Goal: Information Seeking & Learning: Learn about a topic

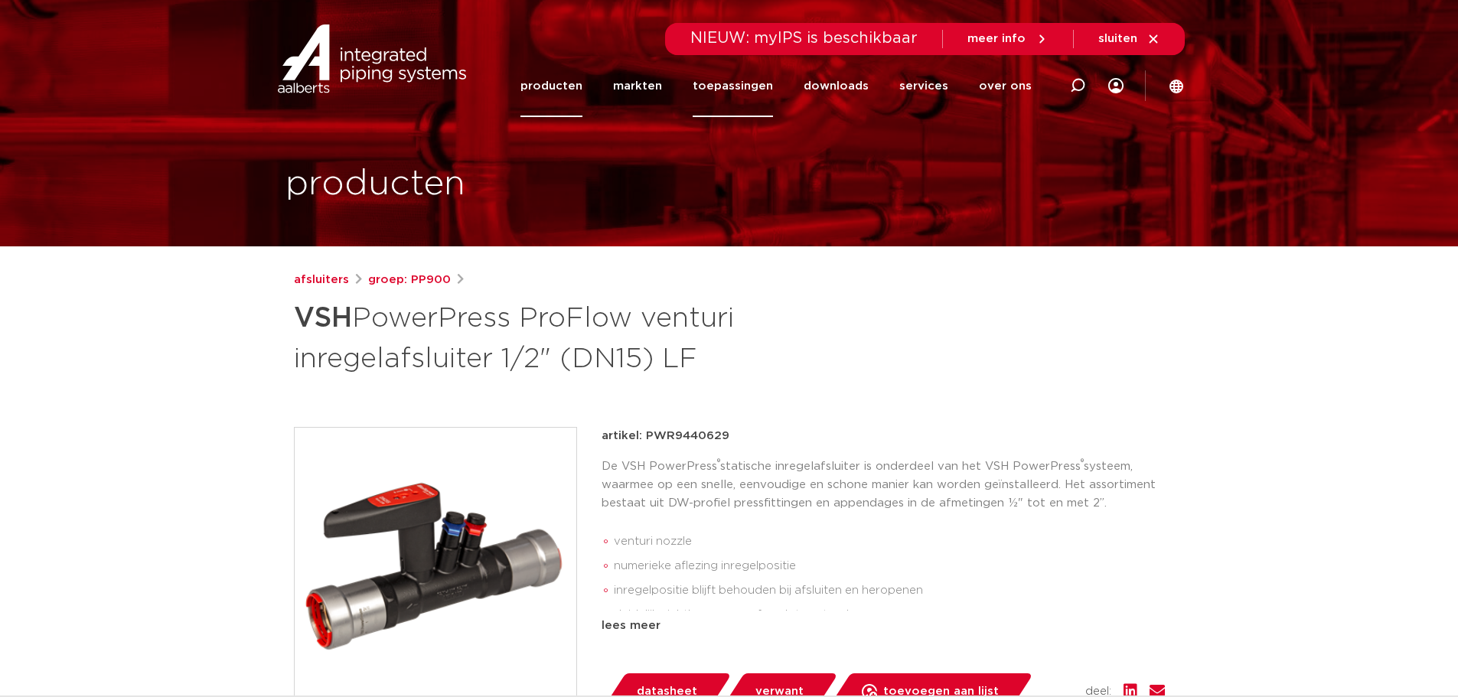
click at [740, 86] on link "toepassingen" at bounding box center [733, 86] width 80 height 62
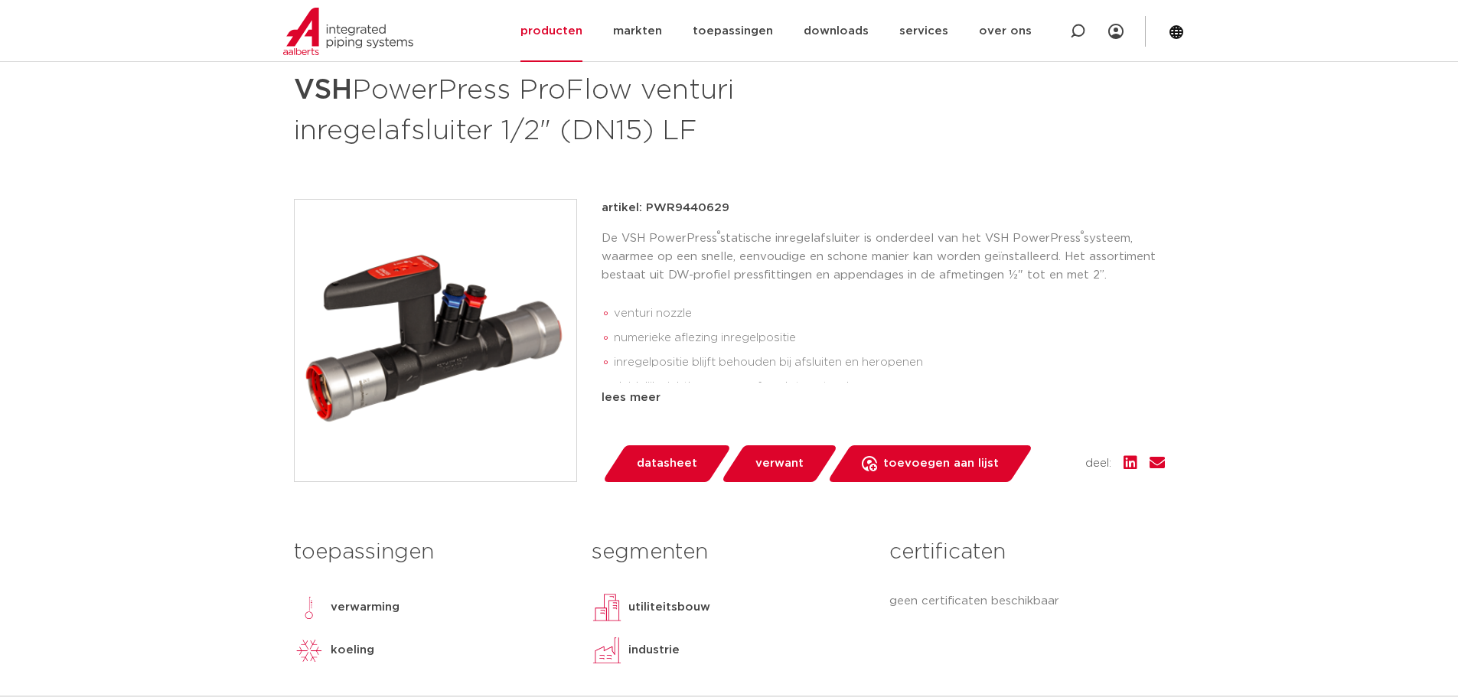
scroll to position [229, 0]
click at [575, 35] on link "producten" at bounding box center [551, 31] width 62 height 62
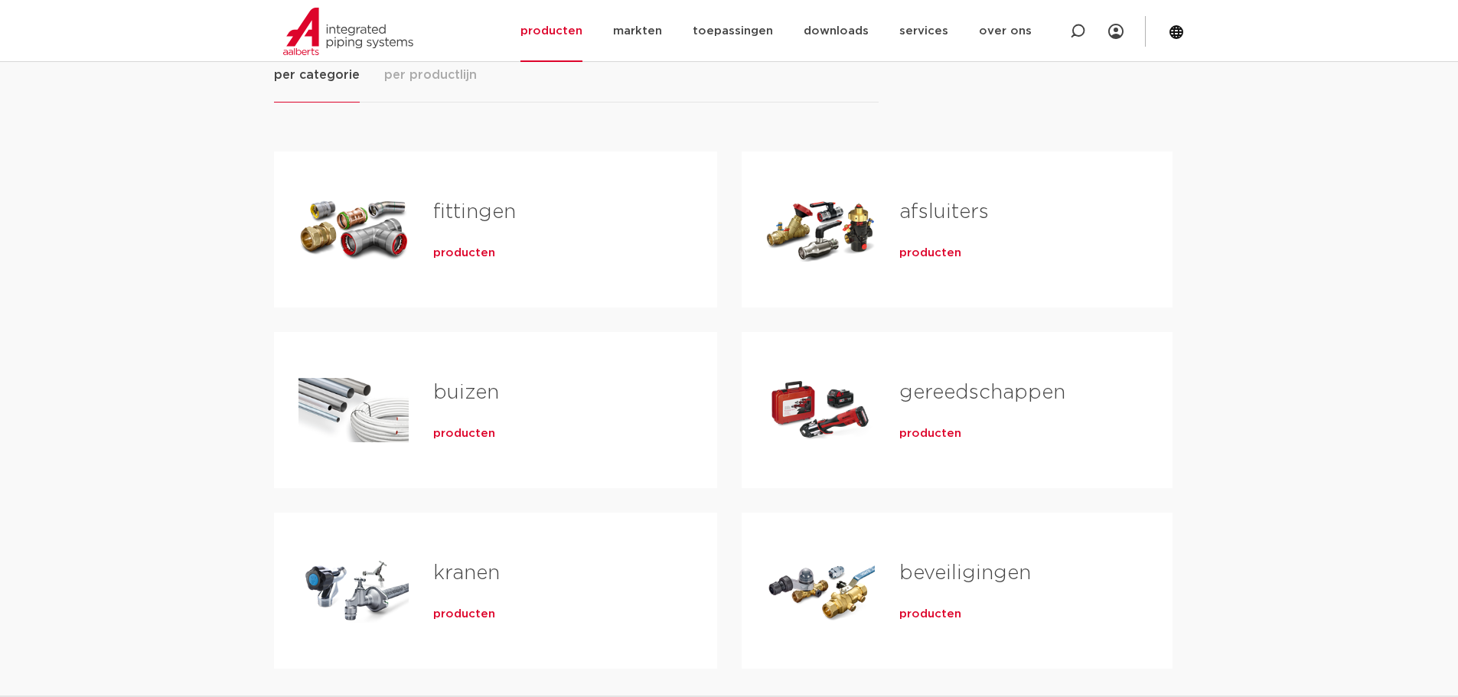
scroll to position [230, 0]
click at [931, 208] on link "afsluiters" at bounding box center [944, 212] width 90 height 20
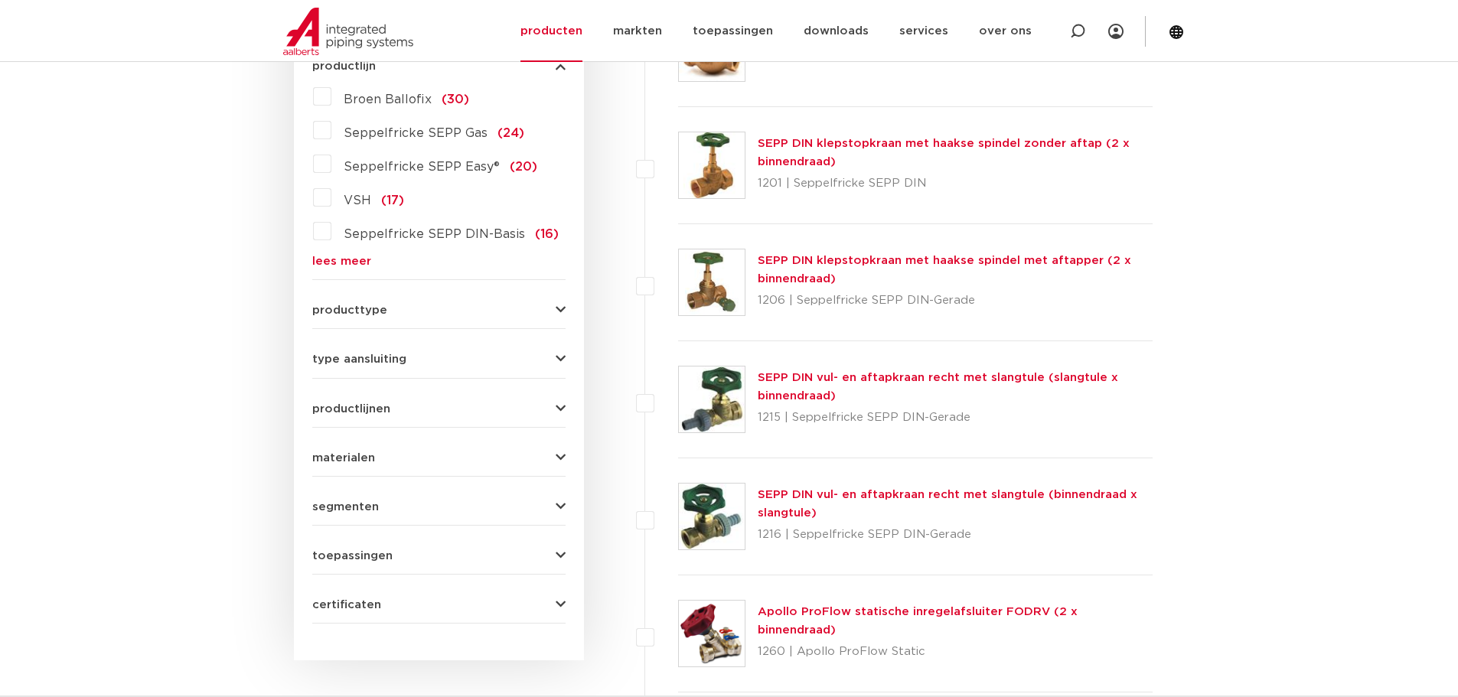
click at [367, 203] on span "VSH" at bounding box center [358, 200] width 28 height 12
click at [0, 0] on input "VSH (17)" at bounding box center [0, 0] width 0 height 0
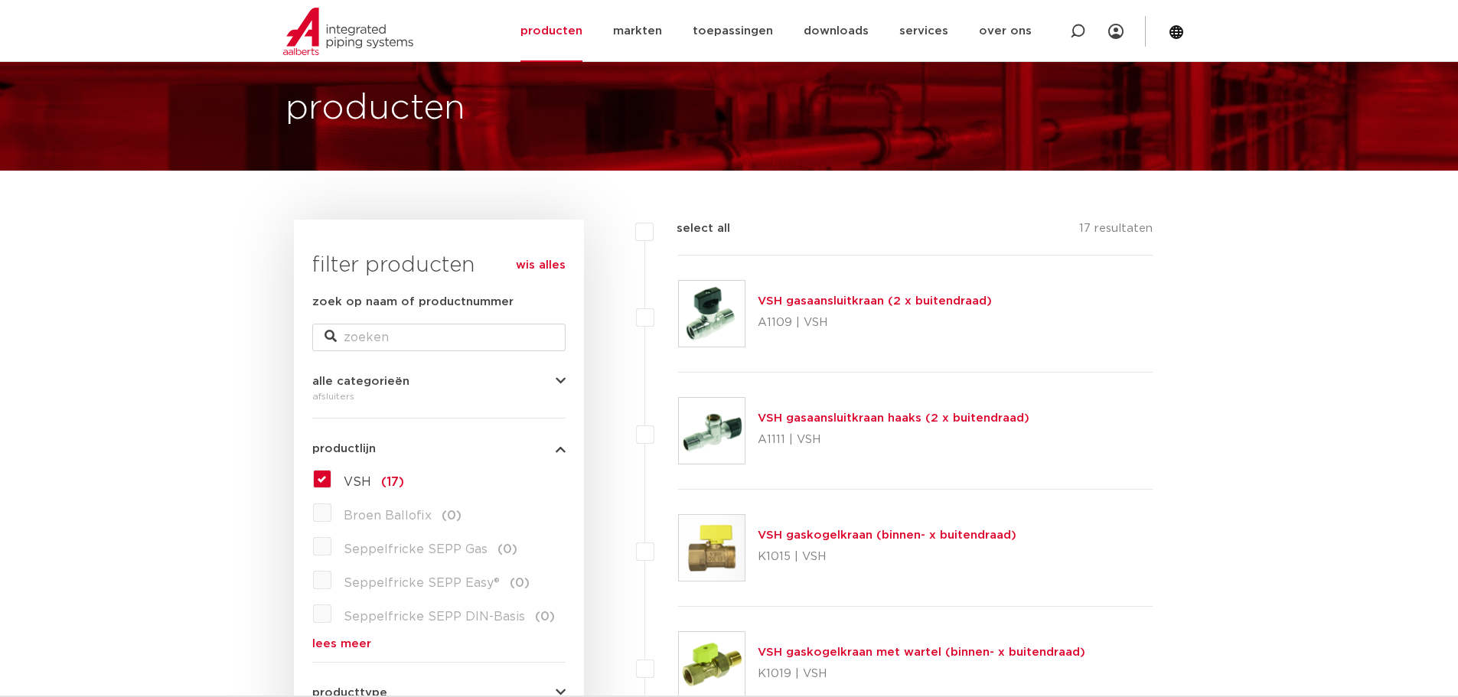
scroll to position [75, 0]
click at [331, 480] on label "VSH (17)" at bounding box center [367, 480] width 73 height 24
click at [0, 0] on input "VSH (17)" at bounding box center [0, 0] width 0 height 0
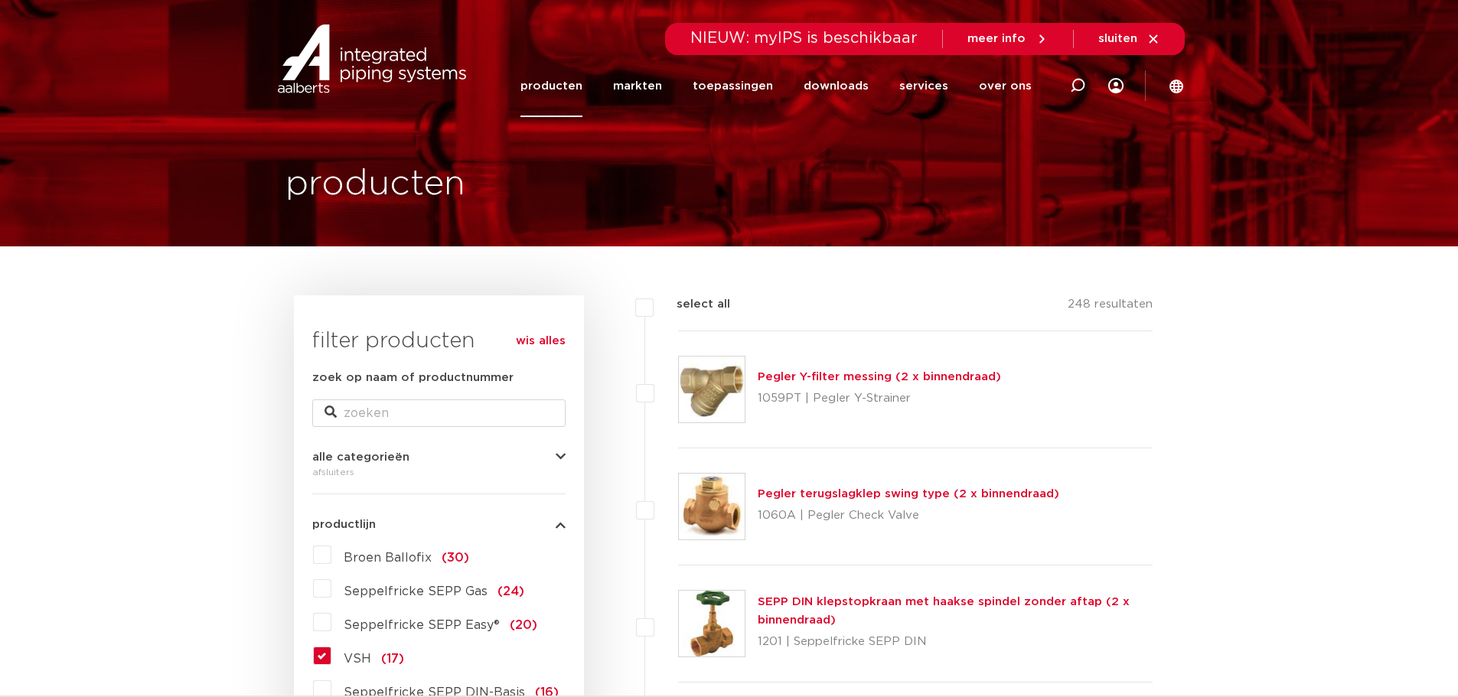
click at [578, 86] on link "producten" at bounding box center [551, 86] width 62 height 62
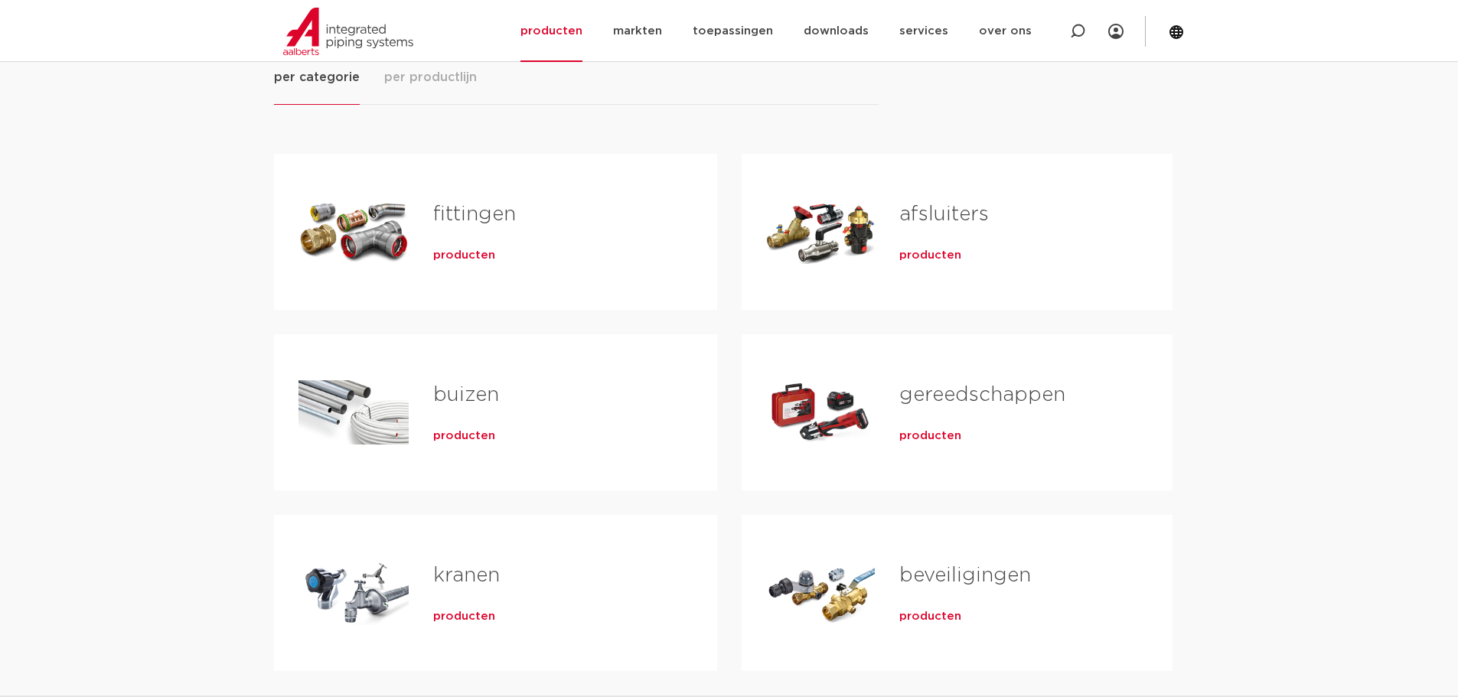
scroll to position [229, 0]
click at [911, 435] on span "producten" at bounding box center [930, 435] width 62 height 15
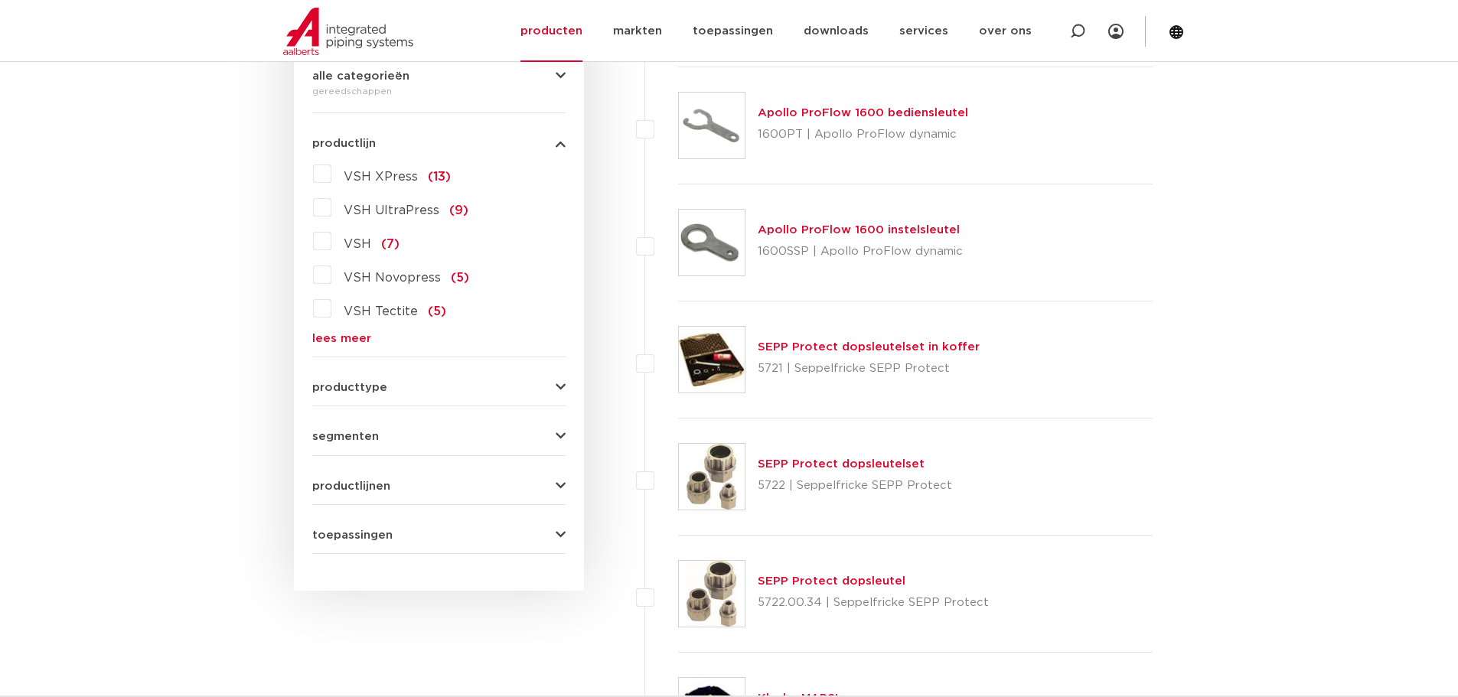
scroll to position [382, 0]
click at [312, 279] on div "VSH XPress (13) VSH UltraPress (9) VSH (7) VSH Novopress (5) VSH Tectite (5) VS…" at bounding box center [438, 252] width 253 height 183
click at [331, 276] on label "VSH Novopress (5)" at bounding box center [400, 274] width 138 height 24
click at [0, 0] on input "VSH Novopress (5)" at bounding box center [0, 0] width 0 height 0
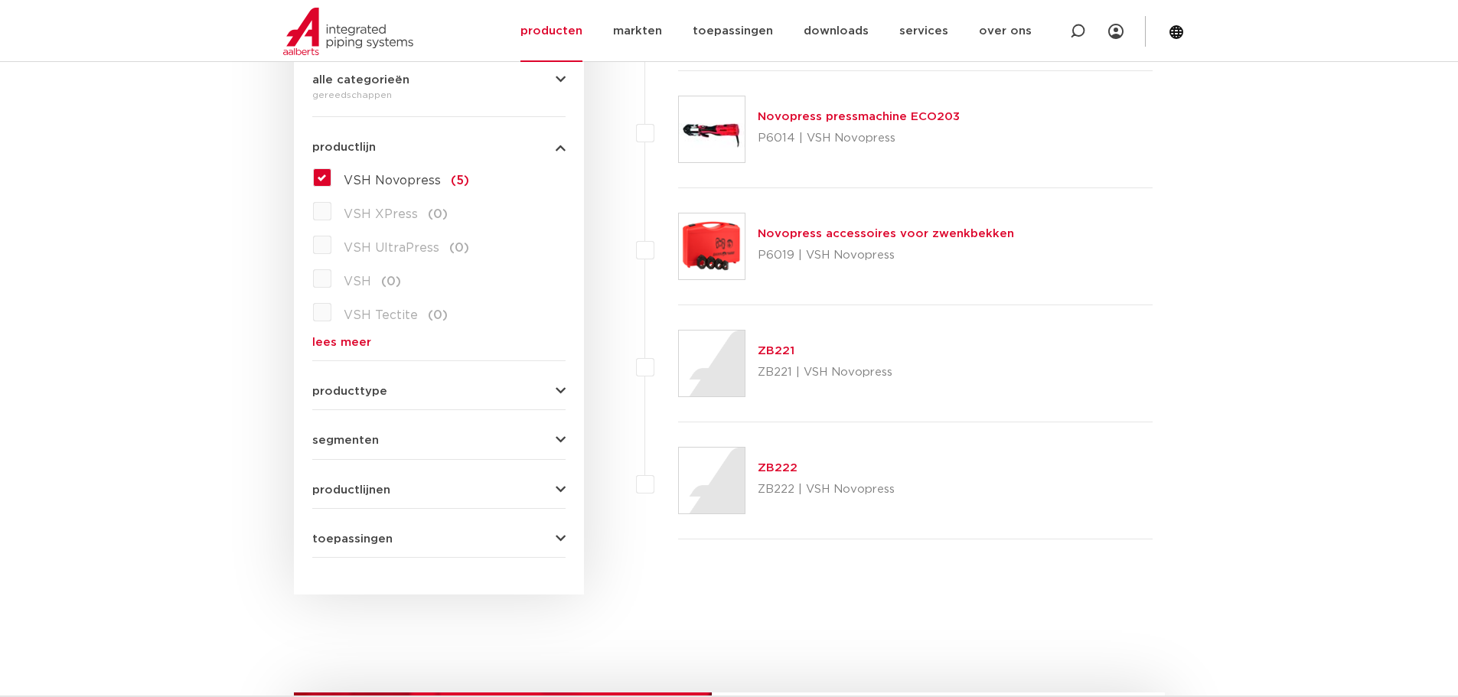
scroll to position [382, 0]
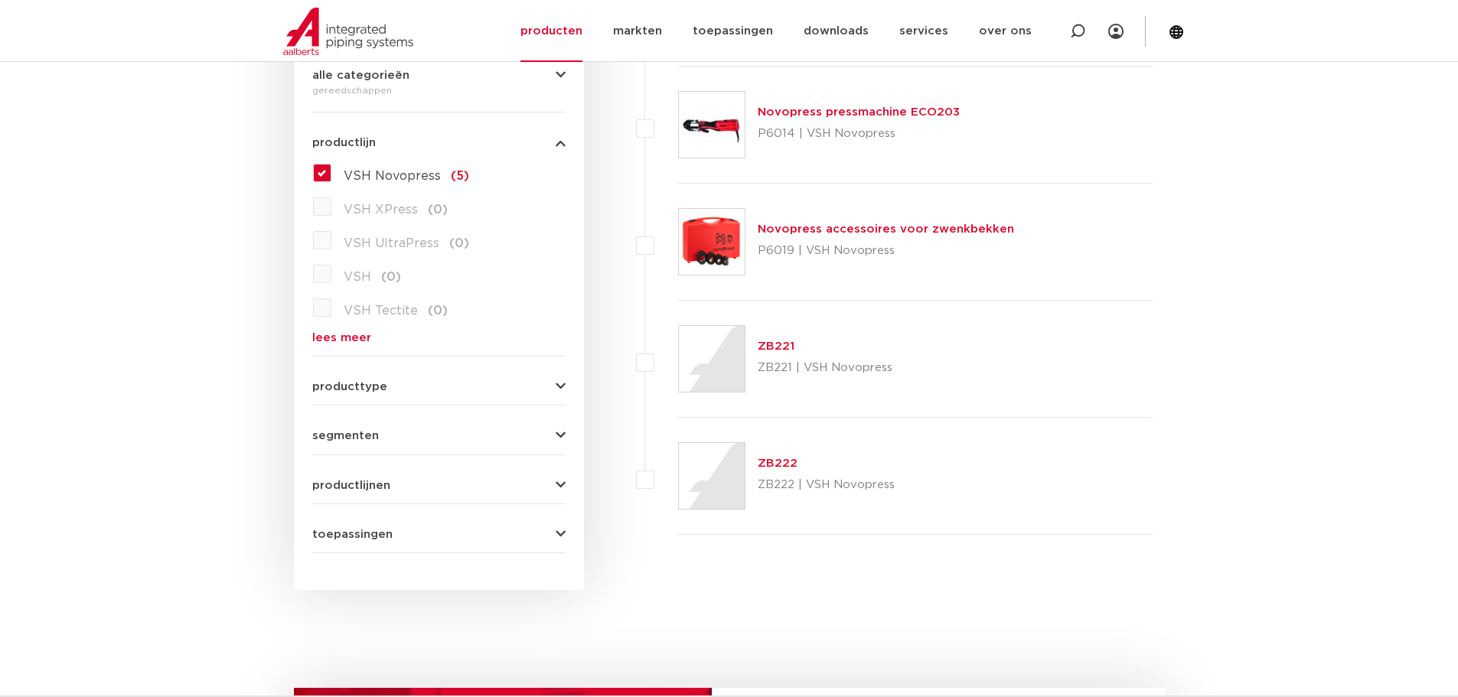
click at [908, 112] on link "Novopress pressmachine ECO203" at bounding box center [859, 111] width 202 height 11
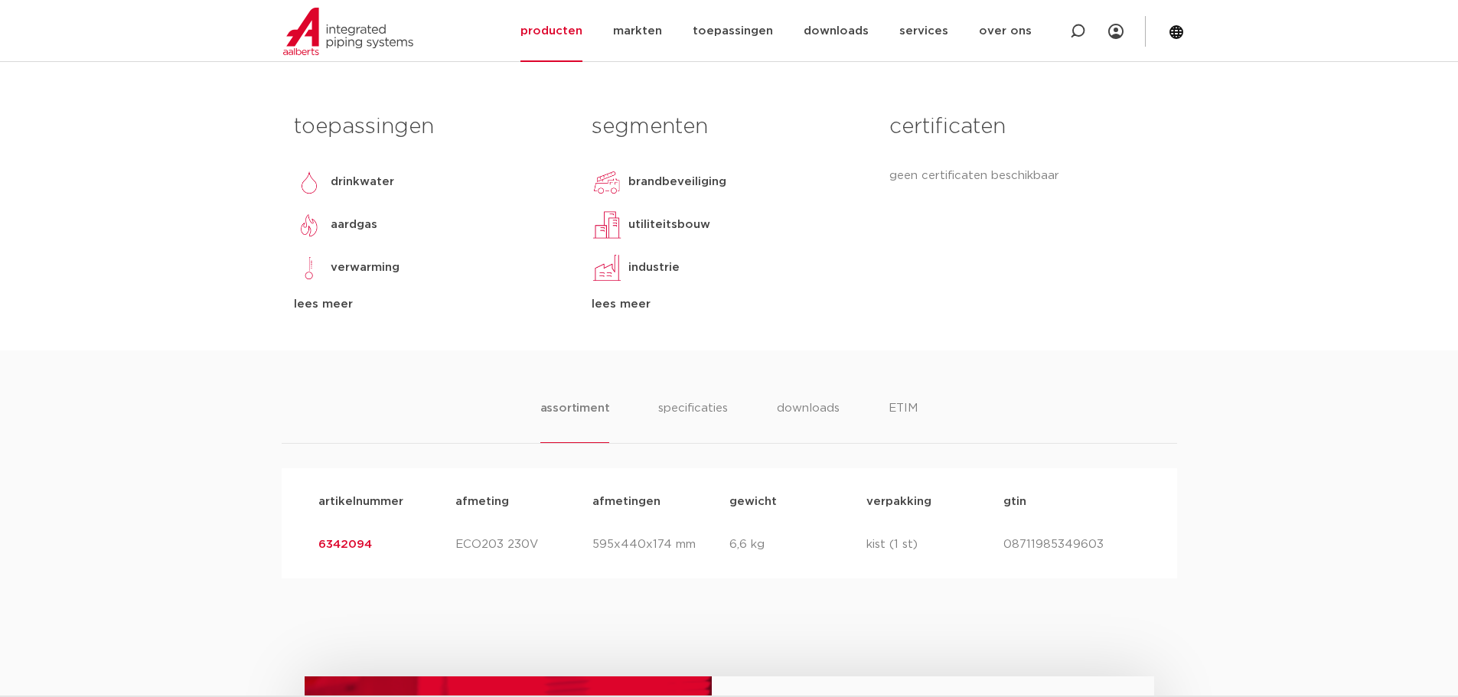
scroll to position [611, 0]
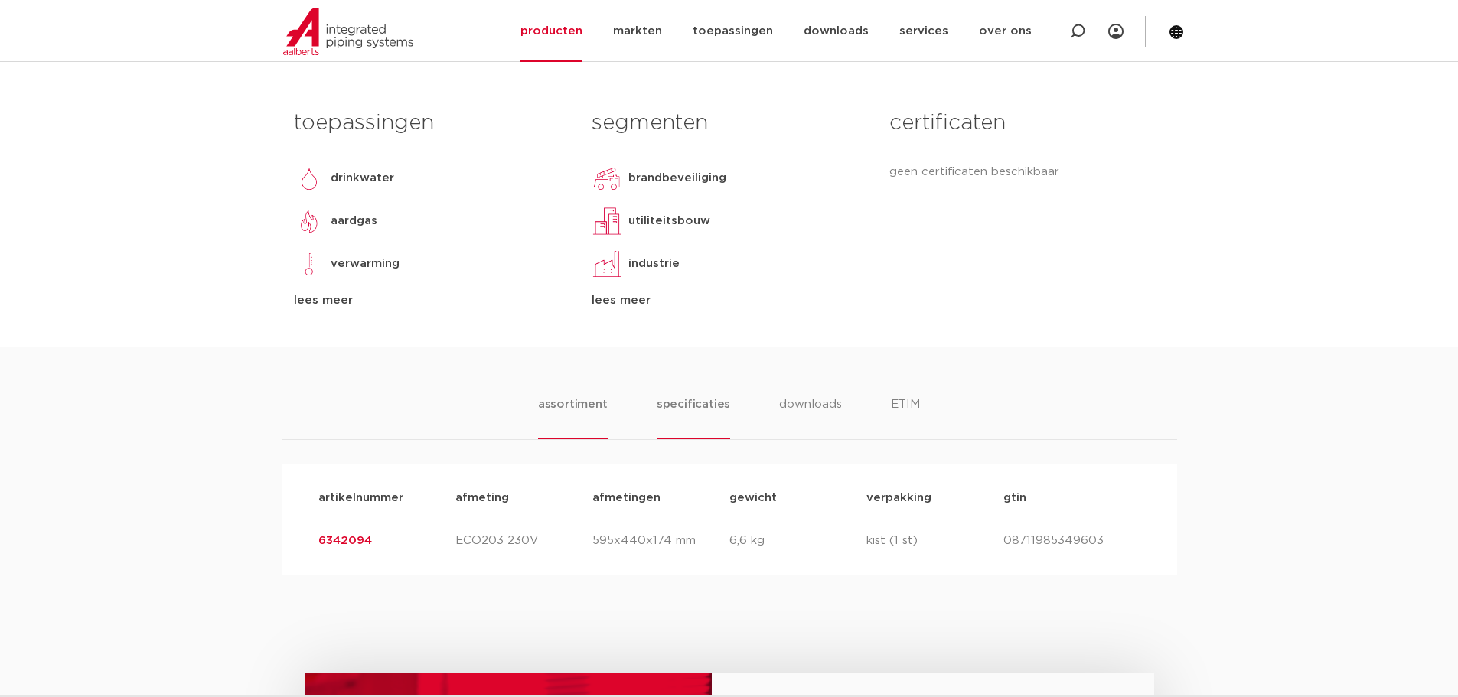
click at [686, 403] on li "specificaties" at bounding box center [693, 418] width 73 height 44
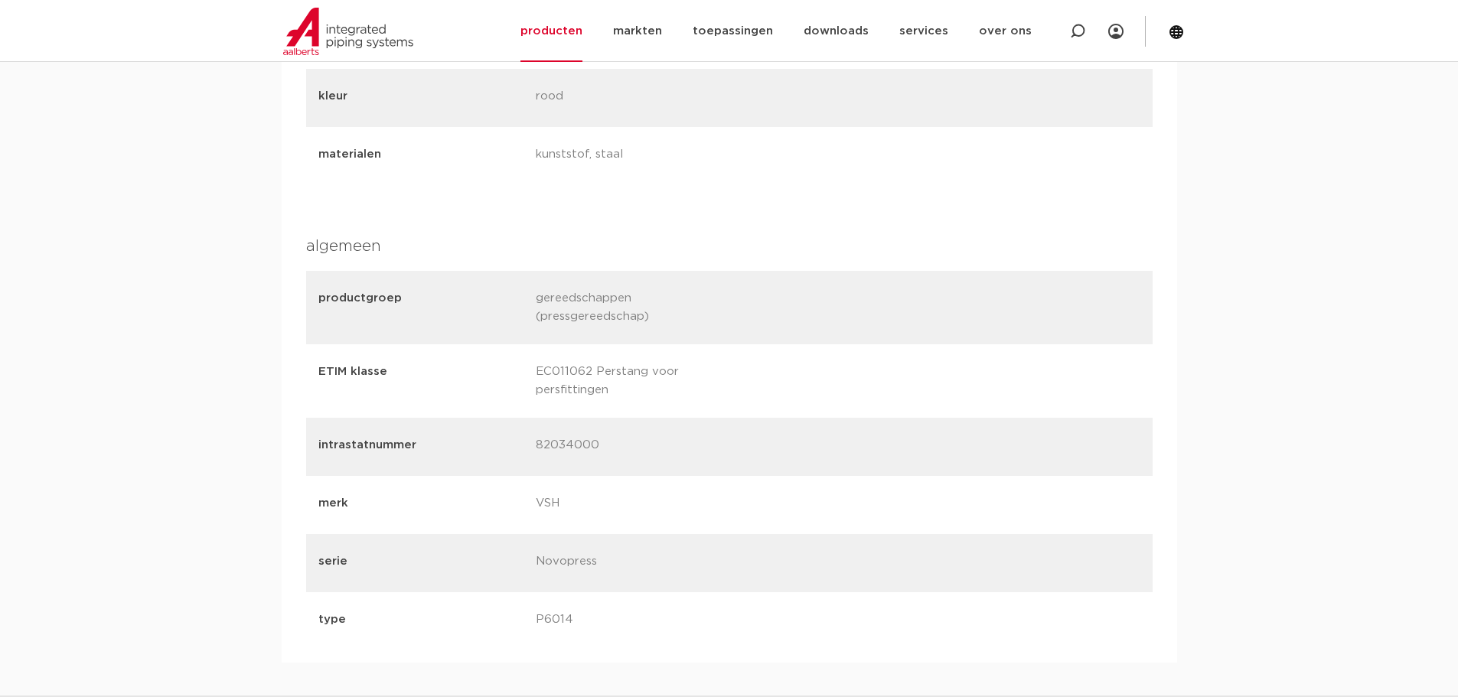
scroll to position [1061, 0]
click at [577, 29] on link "producten" at bounding box center [551, 31] width 62 height 62
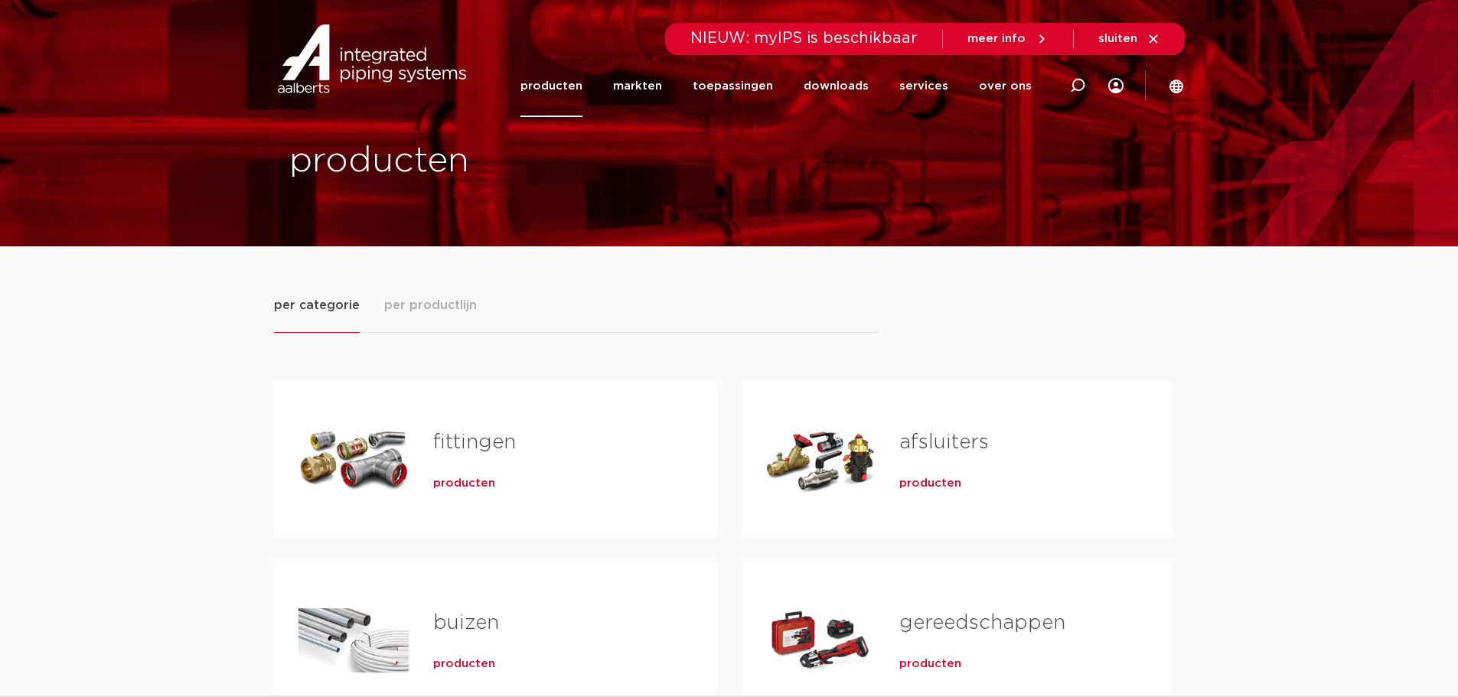
click at [473, 442] on link "fittingen" at bounding box center [474, 442] width 83 height 20
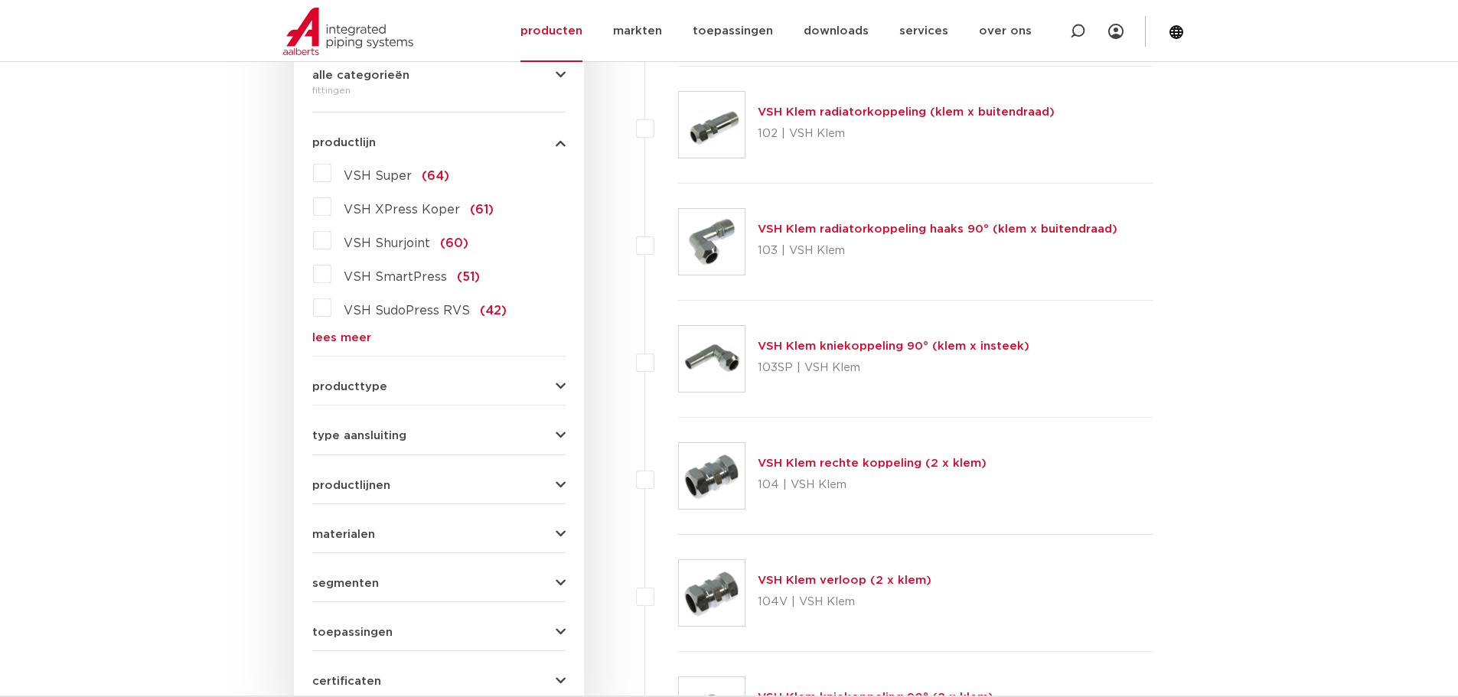
click at [396, 208] on span "VSH XPress Koper" at bounding box center [402, 210] width 116 height 12
click at [0, 0] on input "VSH XPress Koper (61)" at bounding box center [0, 0] width 0 height 0
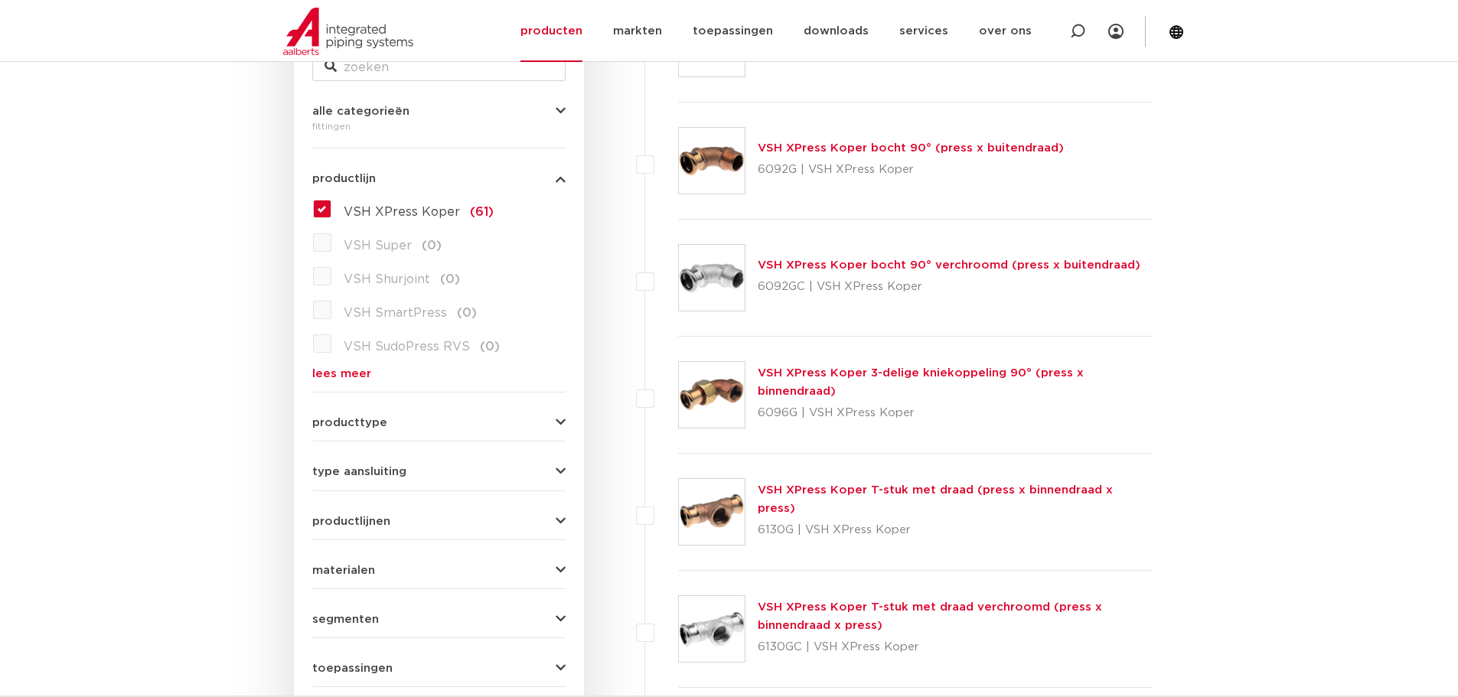
scroll to position [382, 0]
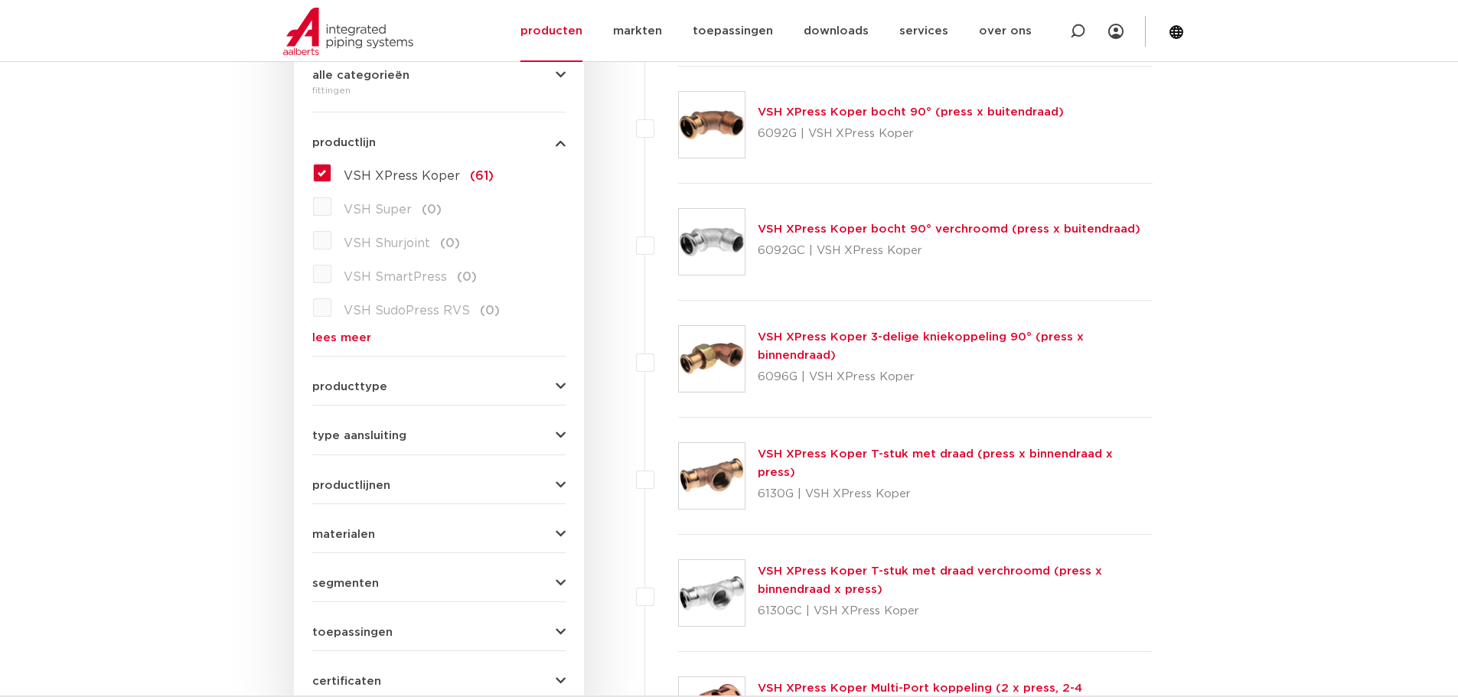
click at [331, 174] on label "VSH XPress Koper (61)" at bounding box center [412, 173] width 162 height 24
click at [0, 0] on input "VSH XPress Koper (61)" at bounding box center [0, 0] width 0 height 0
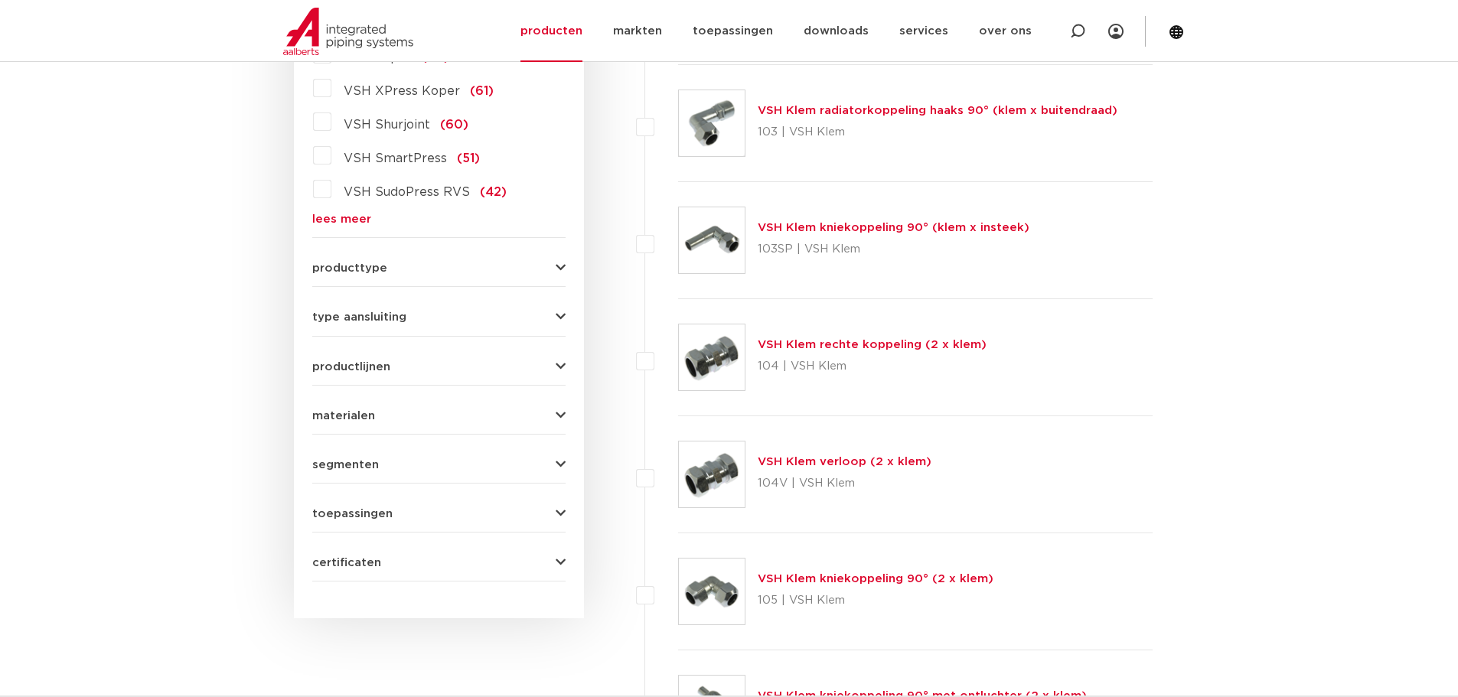
scroll to position [499, 0]
click at [415, 156] on span "VSH SmartPress" at bounding box center [395, 160] width 103 height 12
click at [0, 0] on input "VSH SmartPress (51)" at bounding box center [0, 0] width 0 height 0
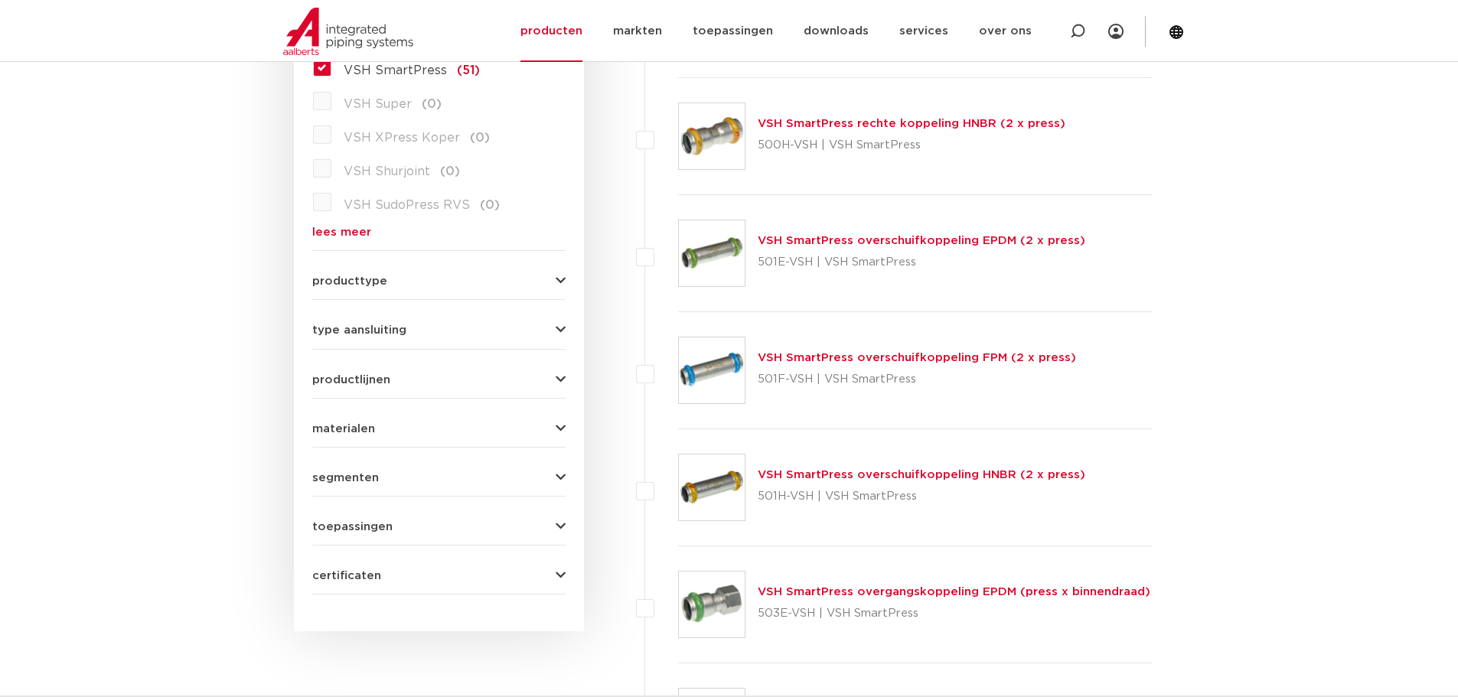
scroll to position [488, 0]
click at [555, 334] on button "type aansluiting" at bounding box center [438, 329] width 253 height 11
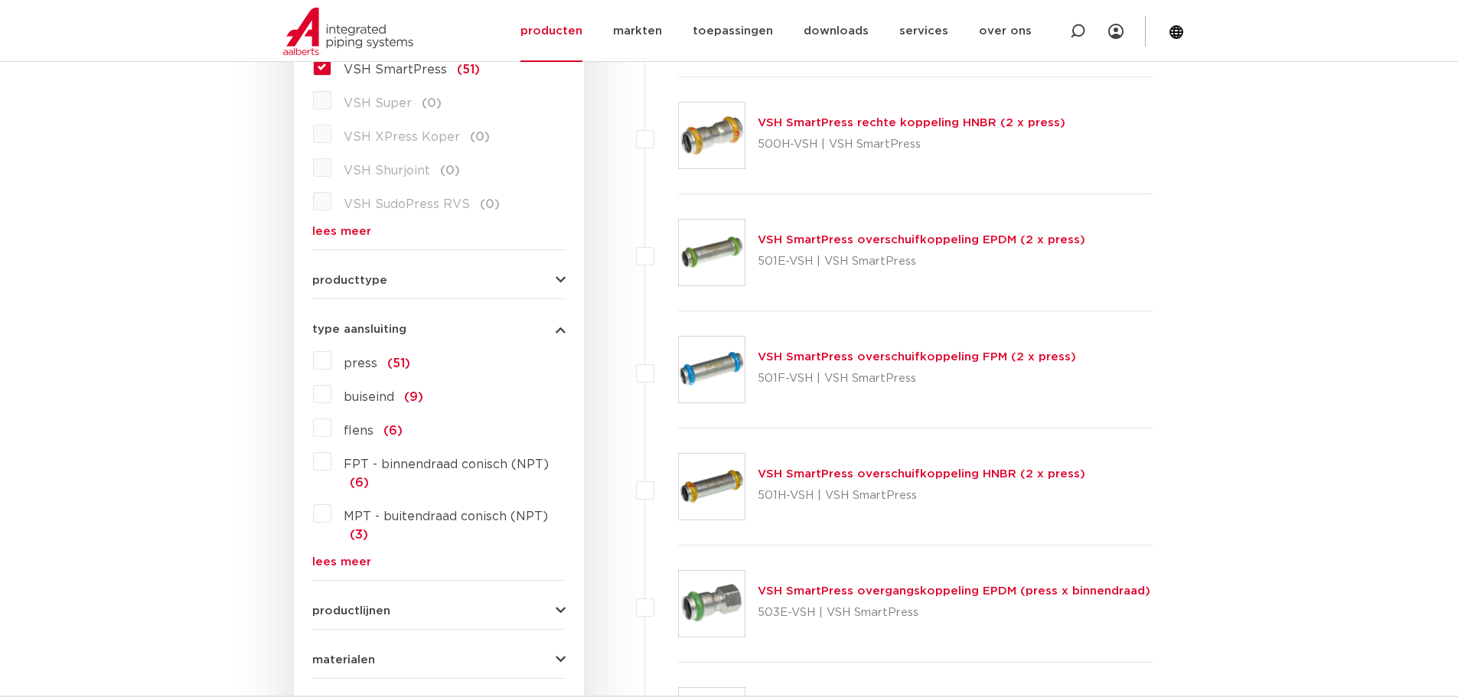
click at [556, 278] on icon "button" at bounding box center [561, 280] width 10 height 11
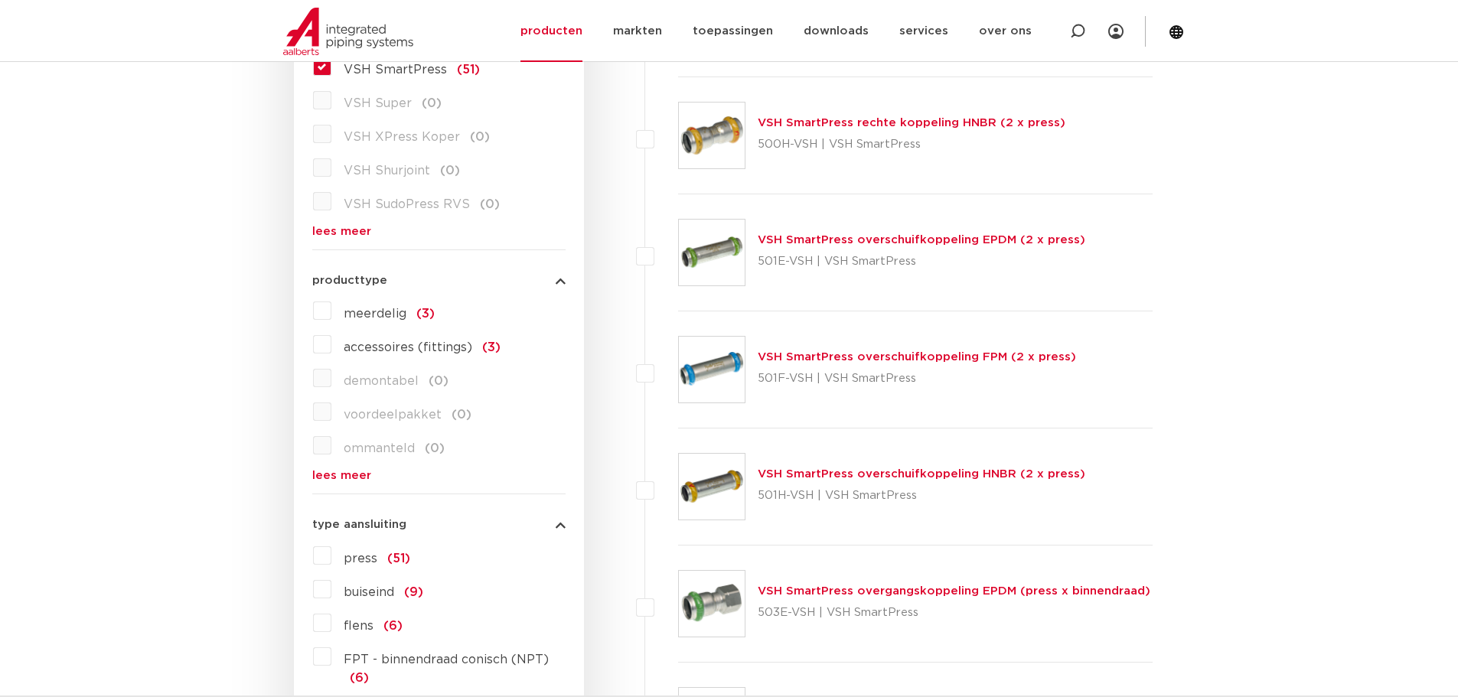
click at [331, 344] on label "accessoires (fittings) (3)" at bounding box center [415, 344] width 169 height 24
click at [0, 0] on input "accessoires (fittings) (3)" at bounding box center [0, 0] width 0 height 0
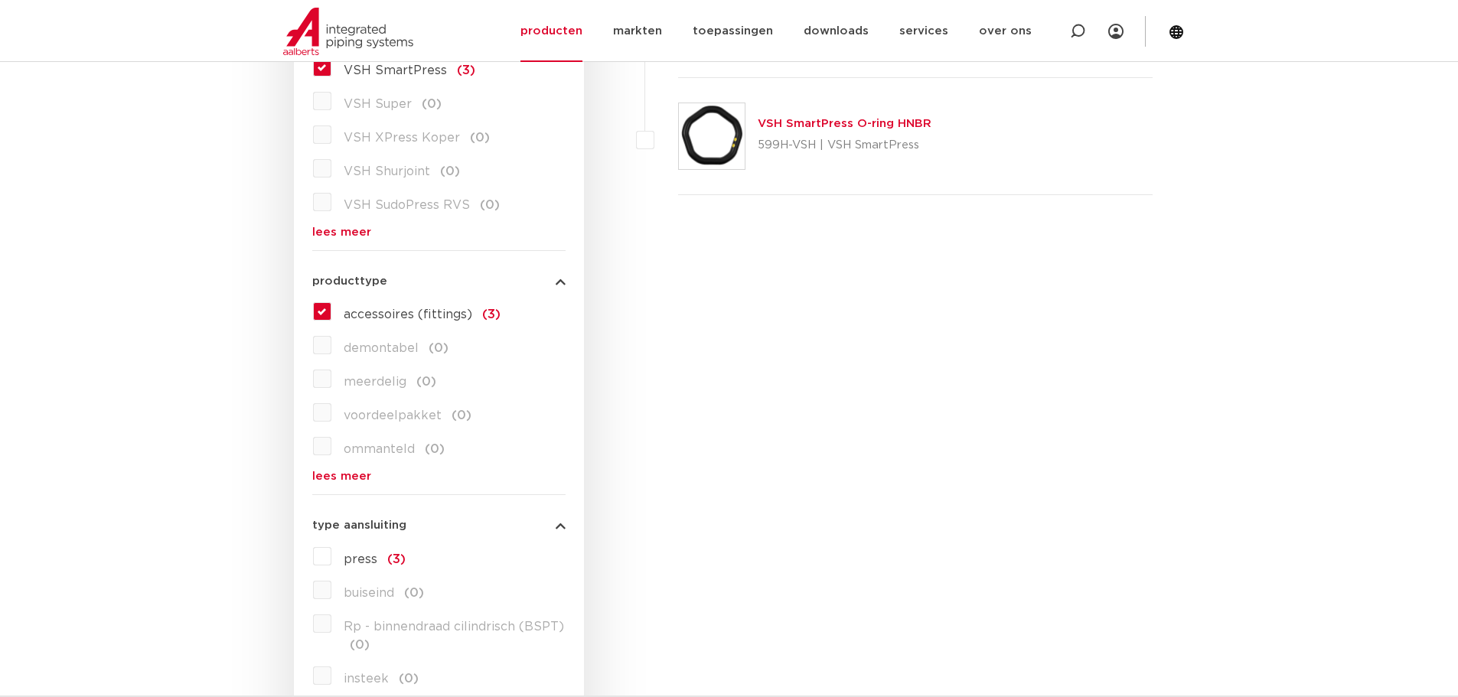
scroll to position [488, 0]
click at [331, 65] on label "VSH SmartPress (3)" at bounding box center [403, 66] width 144 height 24
click at [0, 0] on input "VSH SmartPress (3)" at bounding box center [0, 0] width 0 height 0
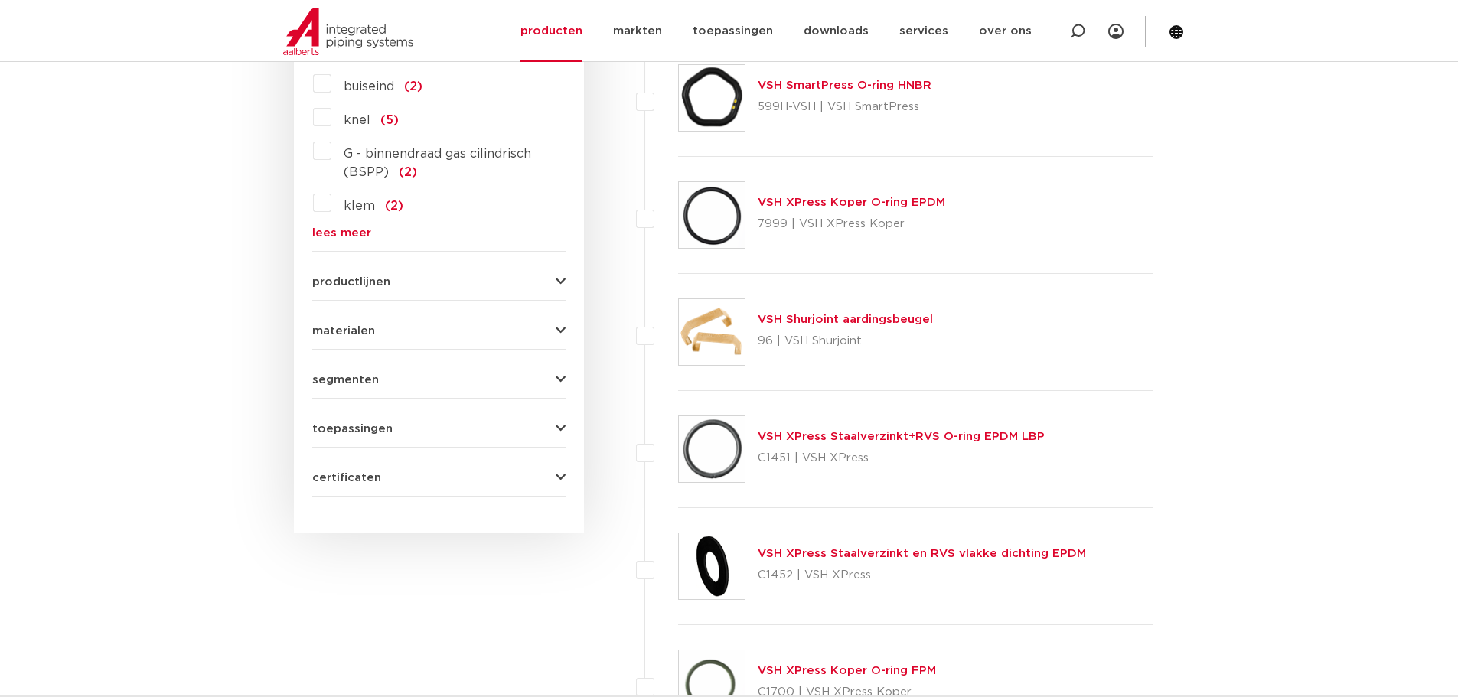
scroll to position [995, 0]
click at [562, 332] on icon "button" at bounding box center [561, 329] width 10 height 11
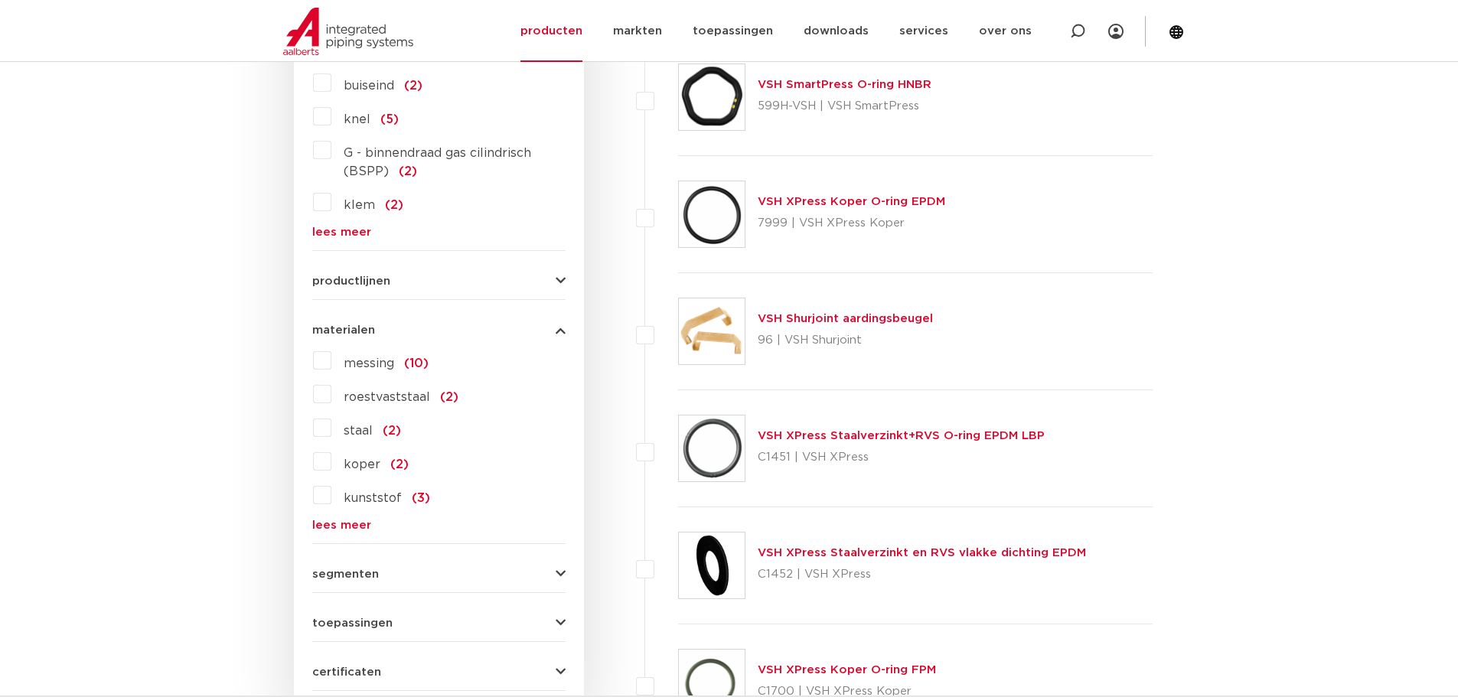
click at [557, 618] on icon "button" at bounding box center [561, 623] width 10 height 11
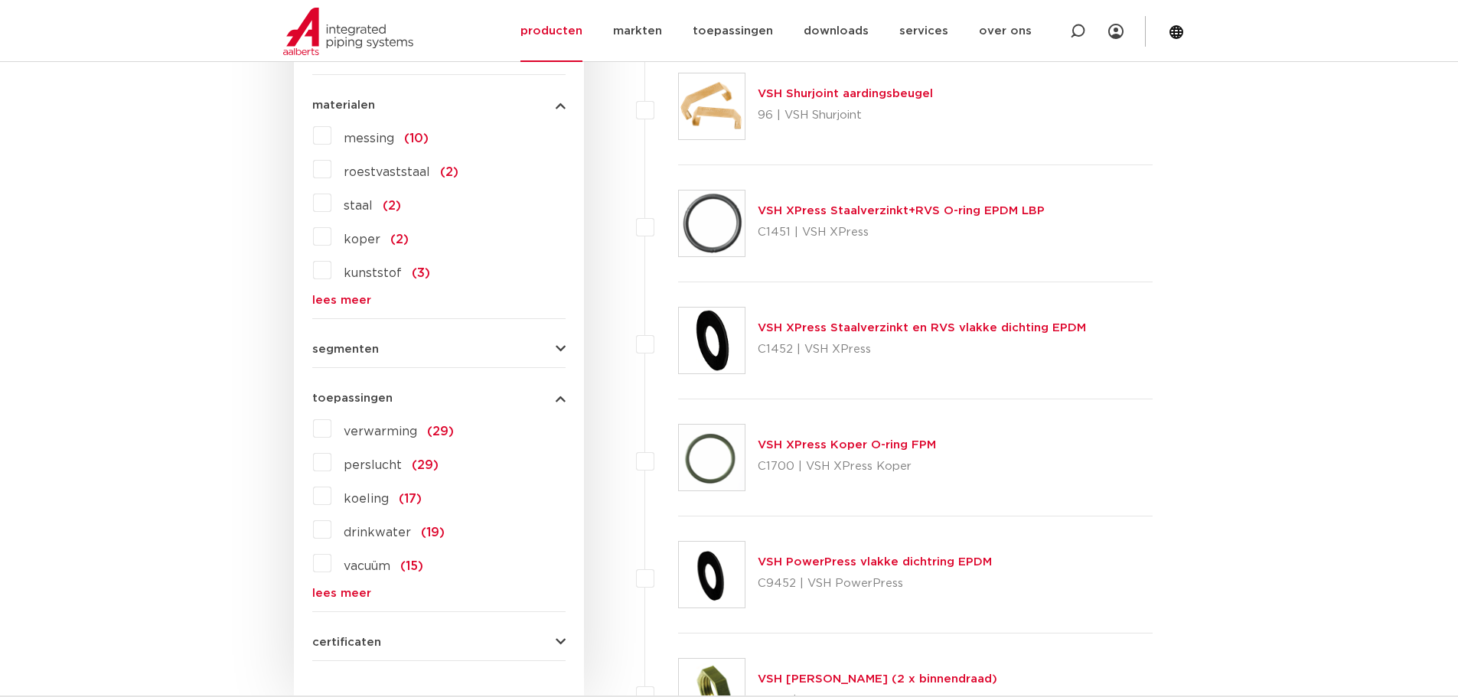
scroll to position [1224, 0]
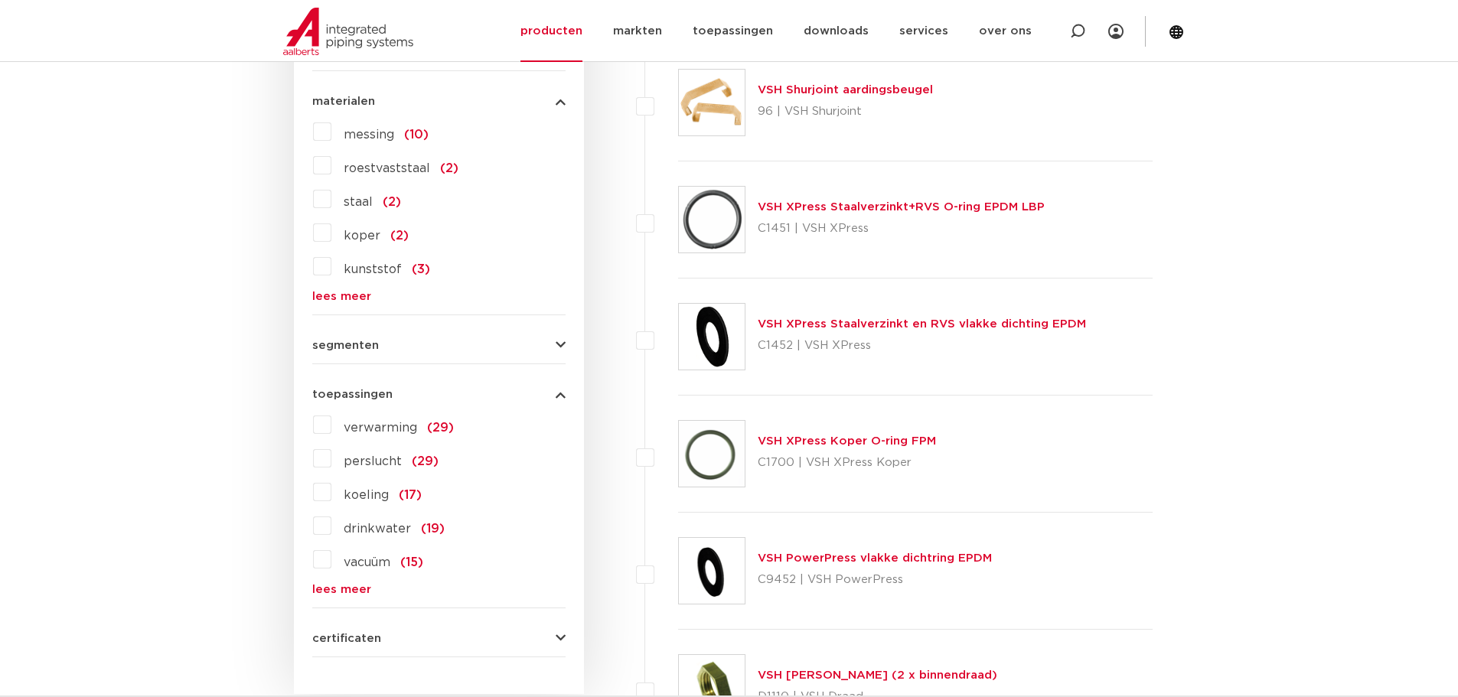
click at [331, 426] on label "verwarming (29)" at bounding box center [392, 424] width 122 height 24
click at [0, 0] on input "verwarming (29)" at bounding box center [0, 0] width 0 height 0
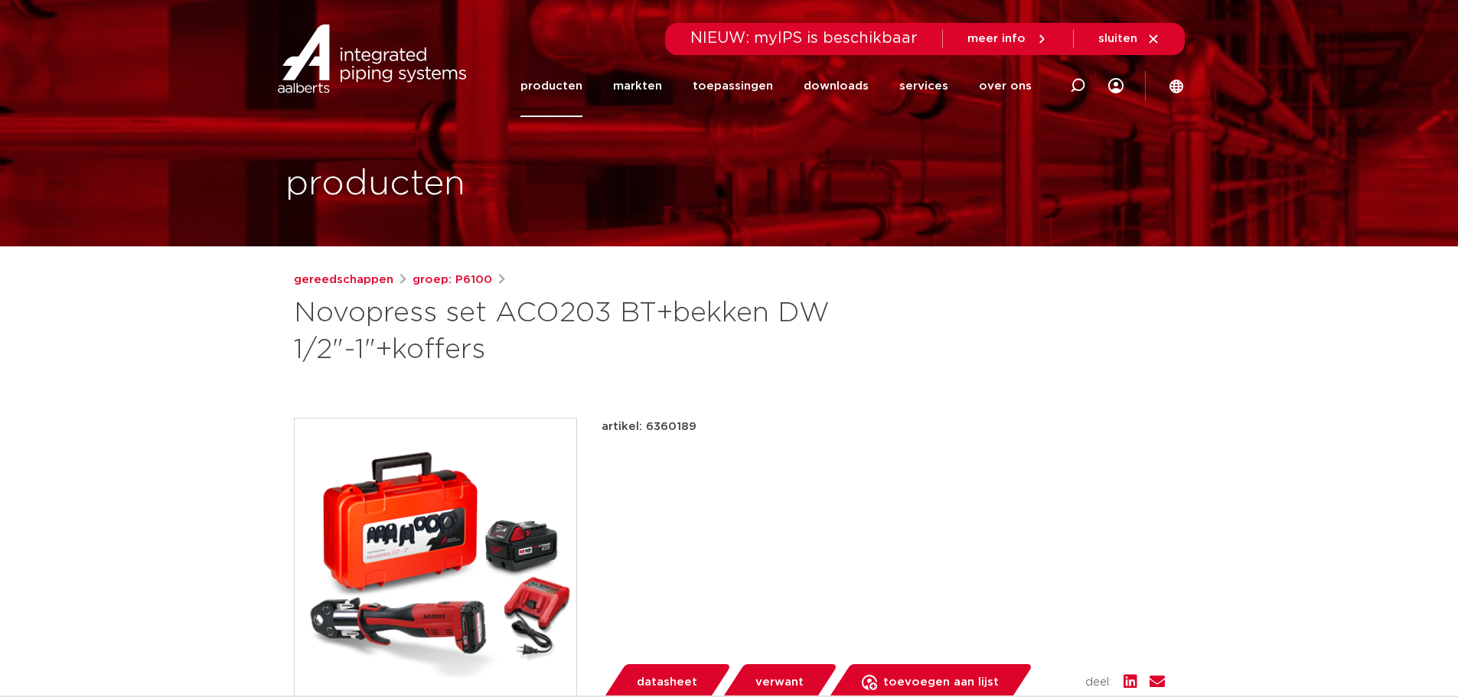
click at [660, 315] on h1 "Novopress set ACO203 BT+bekken DW 1/2"-1"+koffers" at bounding box center [581, 331] width 575 height 73
drag, startPoint x: 660, startPoint y: 315, endPoint x: 739, endPoint y: 314, distance: 79.6
click at [757, 310] on h1 "Novopress set ACO203 BT+bekken DW 1/2"-1"+koffers" at bounding box center [581, 331] width 575 height 73
click at [795, 320] on h1 "Novopress set ACO203 BT+bekken DW 1/2"-1"+koffers" at bounding box center [581, 331] width 575 height 73
drag, startPoint x: 782, startPoint y: 315, endPoint x: 338, endPoint y: 341, distance: 444.6
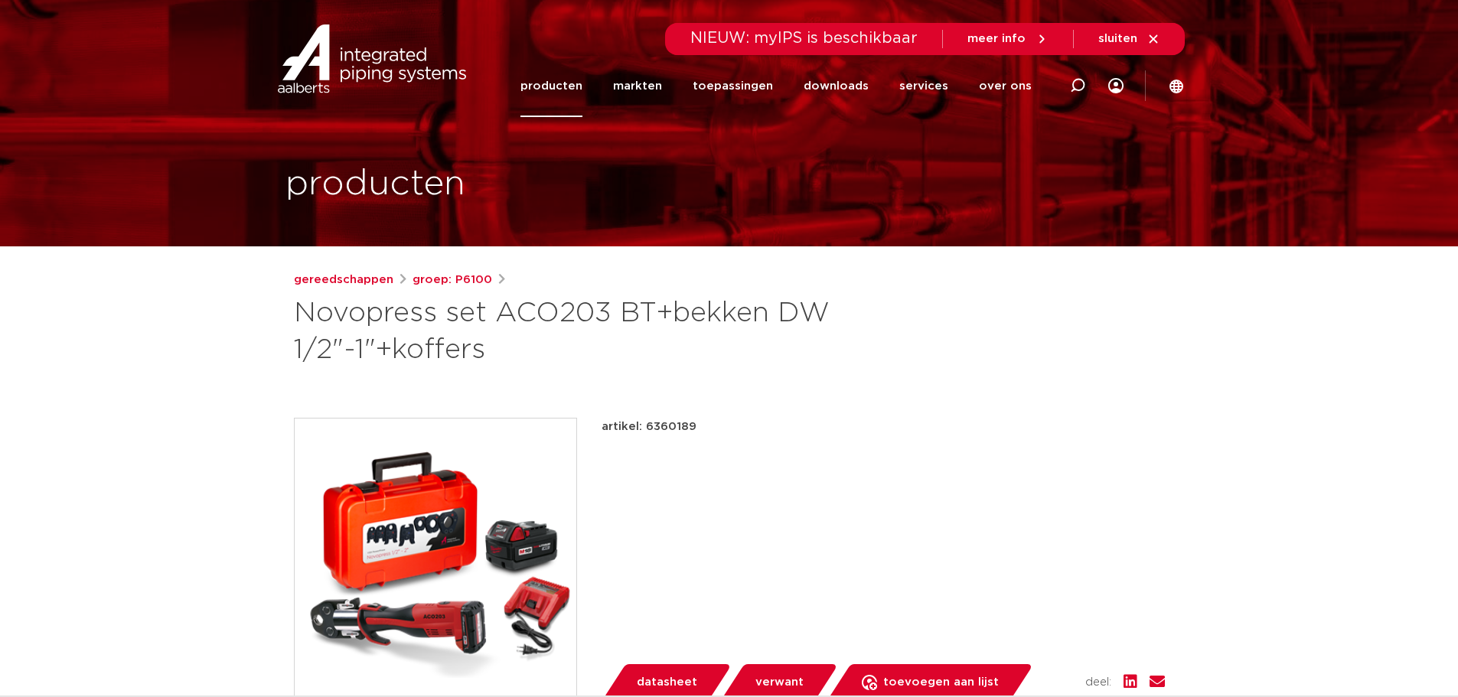
click at [338, 341] on h1 "Novopress set ACO203 BT+bekken DW 1/2"-1"+koffers" at bounding box center [581, 331] width 575 height 73
copy h1 "DW 1/2""
